Goal: Navigation & Orientation: Find specific page/section

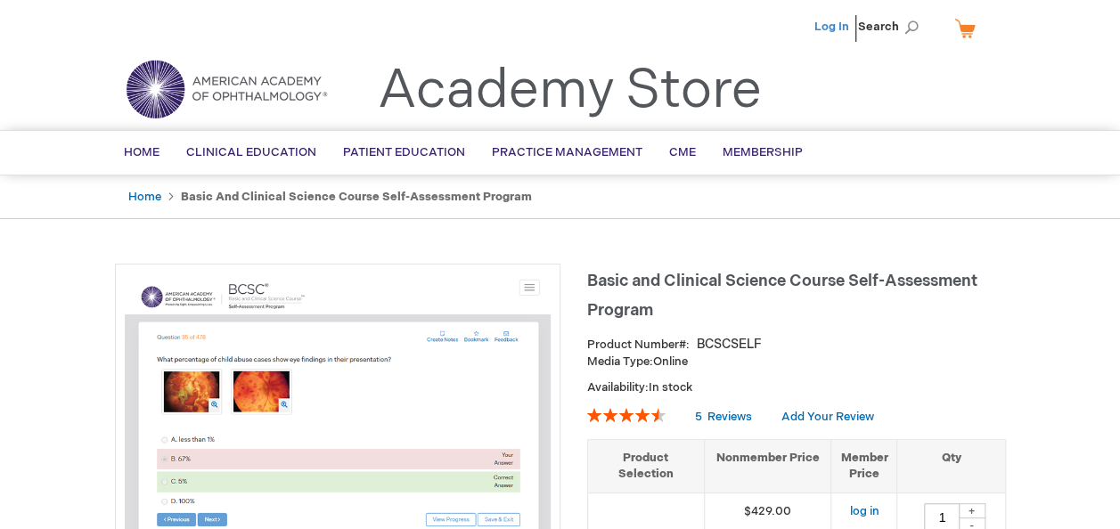
click at [828, 29] on link "Log In" at bounding box center [831, 27] width 35 height 14
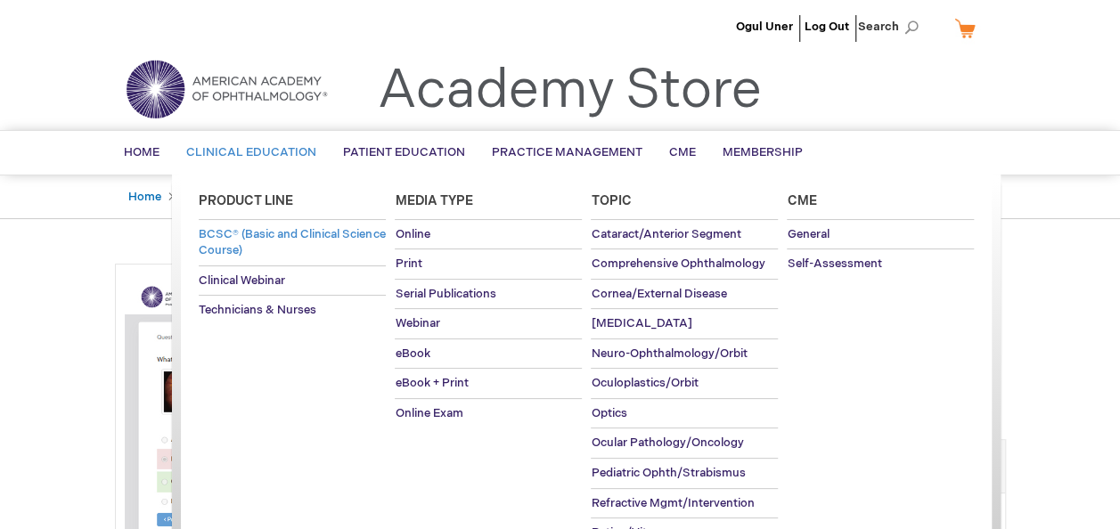
click at [288, 232] on span "BCSC® (Basic and Clinical Science Course)" at bounding box center [292, 242] width 186 height 31
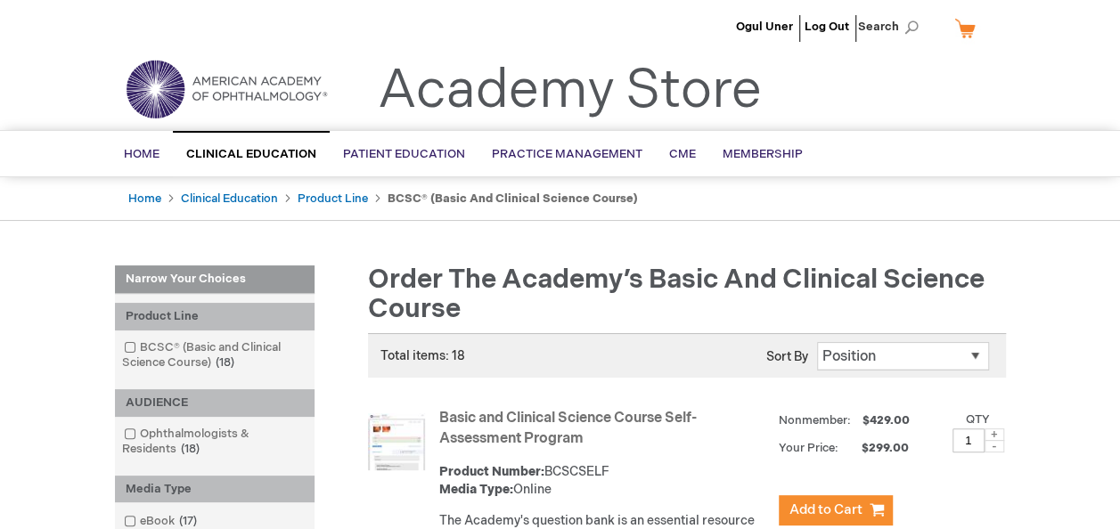
click at [230, 85] on img at bounding box center [226, 89] width 214 height 64
